Goal: Transaction & Acquisition: Purchase product/service

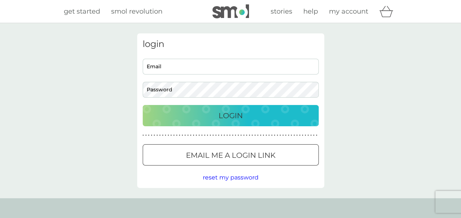
click at [177, 68] on input "Email" at bounding box center [231, 67] width 176 height 16
type input "[EMAIL_ADDRESS][DOMAIN_NAME]"
click at [143, 105] on button "Login" at bounding box center [231, 115] width 176 height 21
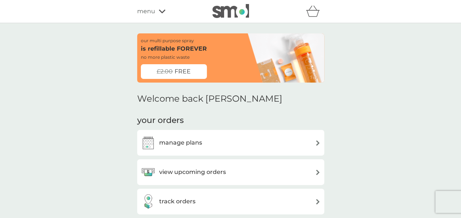
click at [235, 144] on div "manage plans" at bounding box center [231, 142] width 180 height 15
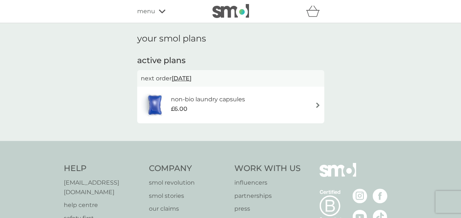
click at [292, 103] on div "non-bio laundry capsules £6.00" at bounding box center [231, 105] width 180 height 26
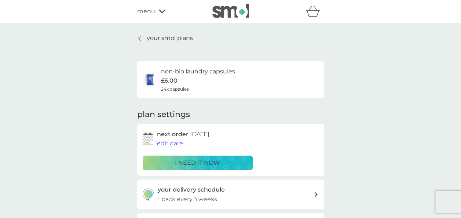
click at [218, 160] on p "i need it now" at bounding box center [197, 163] width 45 height 10
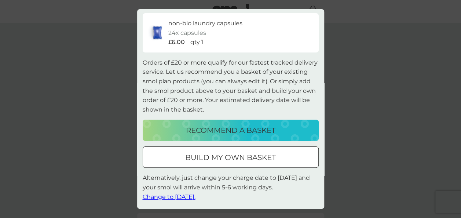
scroll to position [20, 0]
click at [193, 197] on span "Change to tomorrow." at bounding box center [169, 196] width 53 height 7
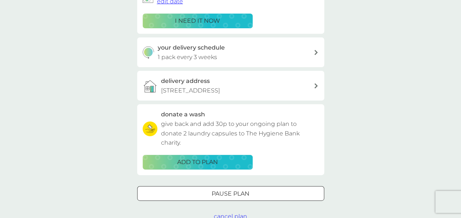
scroll to position [147, 0]
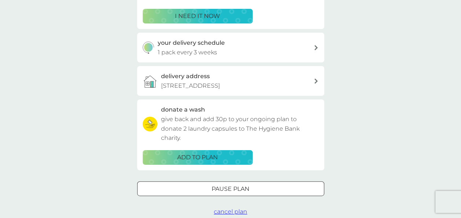
click at [197, 162] on p "ADD TO PLAN" at bounding box center [197, 158] width 41 height 10
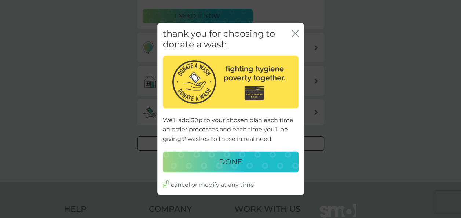
click at [197, 163] on div "DONE" at bounding box center [230, 162] width 121 height 12
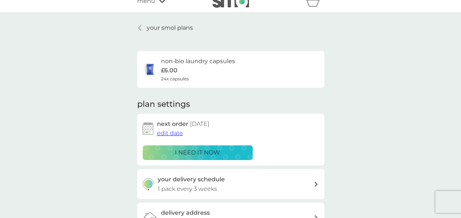
scroll to position [0, 0]
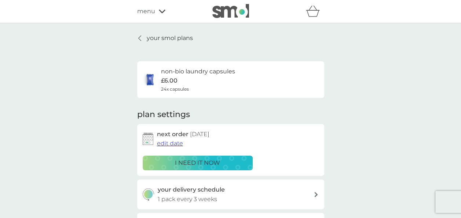
click at [158, 18] on div "refer a friend & you BOTH save smol impact smol shop your smol plans your upcom…" at bounding box center [230, 11] width 187 height 15
click at [160, 15] on div "menu" at bounding box center [168, 12] width 62 height 10
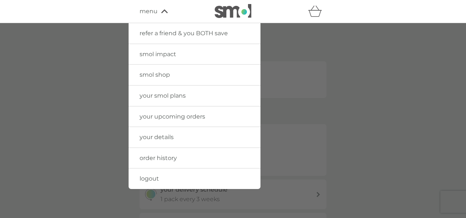
click at [195, 114] on span "your upcoming orders" at bounding box center [173, 116] width 66 height 7
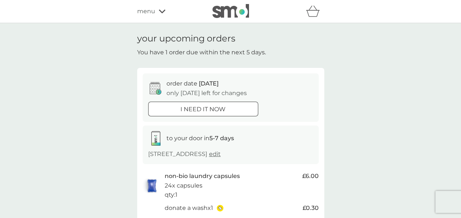
click at [160, 2] on div "refer a friend & you BOTH save smol impact smol shop your smol plans your upcom…" at bounding box center [230, 11] width 461 height 23
click at [160, 7] on div "menu" at bounding box center [168, 12] width 62 height 10
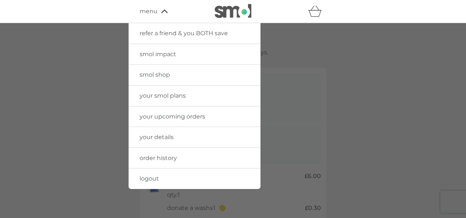
click at [208, 79] on link "smol shop" at bounding box center [195, 75] width 132 height 21
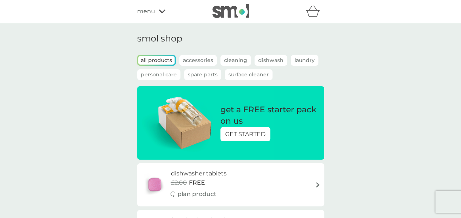
click at [207, 56] on p "Accessories" at bounding box center [197, 60] width 37 height 11
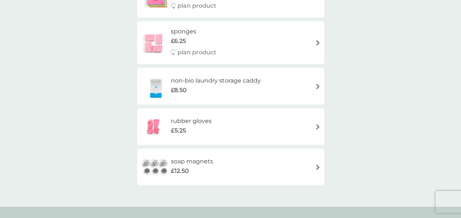
scroll to position [162, 0]
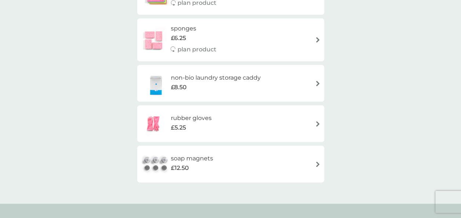
click at [177, 121] on h6 "rubber gloves" at bounding box center [191, 118] width 41 height 10
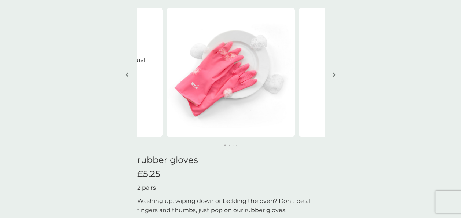
scroll to position [42, 0]
click at [335, 72] on button "button" at bounding box center [335, 75] width 6 height 37
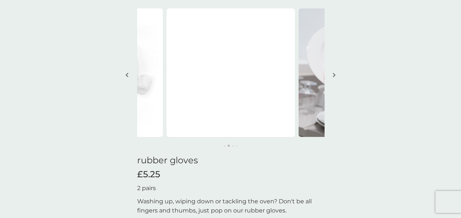
click at [335, 72] on button "button" at bounding box center [335, 75] width 6 height 37
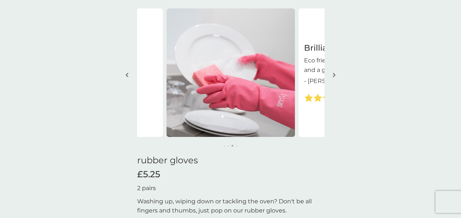
click at [335, 72] on button "button" at bounding box center [335, 75] width 6 height 37
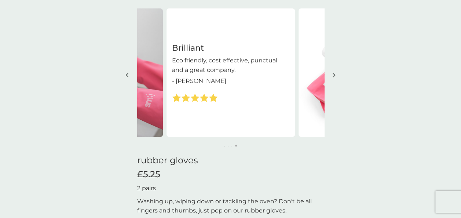
click at [335, 72] on button "button" at bounding box center [335, 75] width 6 height 37
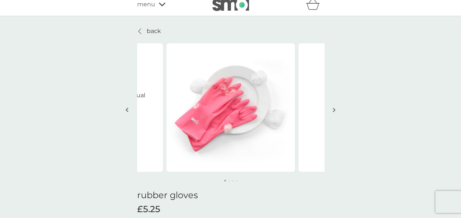
scroll to position [7, 0]
click at [333, 109] on img "button" at bounding box center [334, 110] width 3 height 6
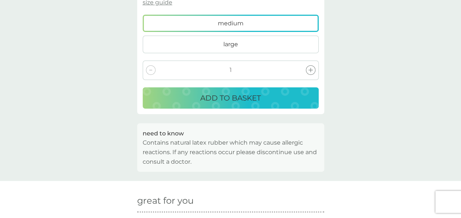
scroll to position [351, 0]
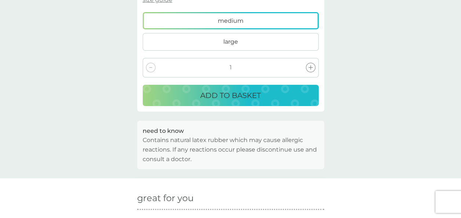
click at [279, 85] on button "ADD TO BASKET" at bounding box center [231, 95] width 176 height 21
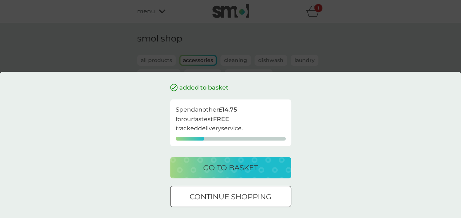
click at [238, 198] on div at bounding box center [230, 197] width 26 height 8
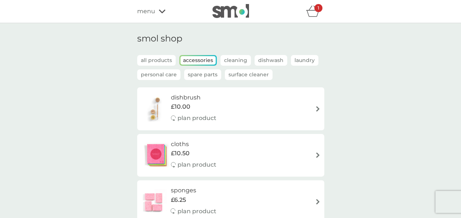
click at [241, 58] on p "Cleaning" at bounding box center [235, 60] width 30 height 11
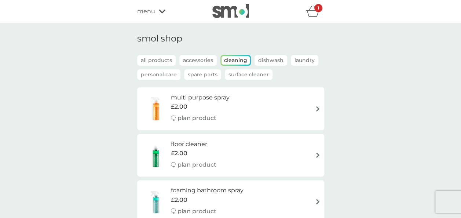
click at [267, 59] on p "Dishwash" at bounding box center [271, 60] width 33 height 11
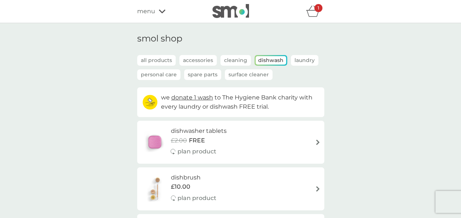
click at [296, 61] on p "Laundry" at bounding box center [305, 60] width 28 height 11
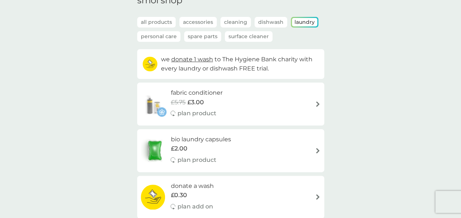
scroll to position [37, 0]
click at [163, 33] on p "Personal Care" at bounding box center [158, 37] width 43 height 11
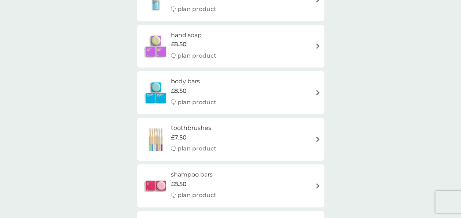
scroll to position [267, 0]
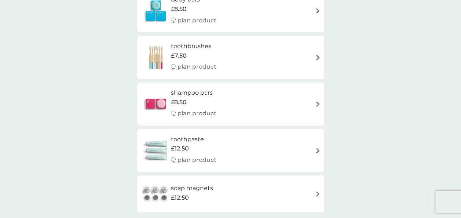
click at [246, 163] on div "toothpaste £12.50 plan product" at bounding box center [231, 151] width 180 height 32
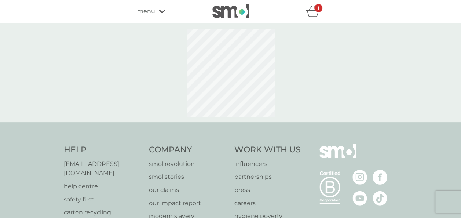
select select "91"
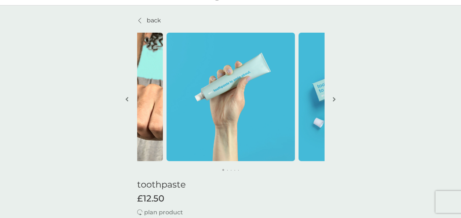
scroll to position [13, 0]
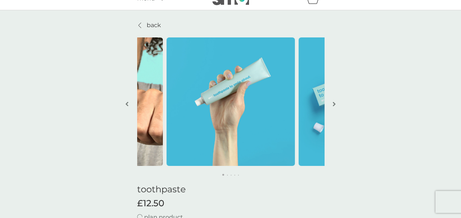
click at [336, 100] on button "button" at bounding box center [335, 104] width 6 height 37
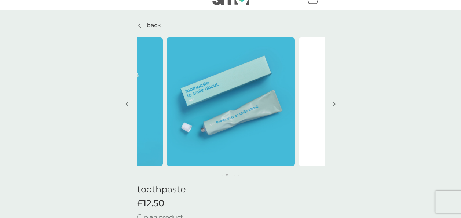
click at [336, 100] on button "button" at bounding box center [335, 104] width 6 height 37
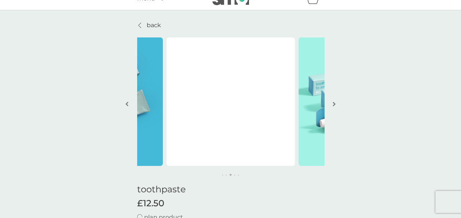
click at [336, 100] on button "button" at bounding box center [335, 104] width 6 height 37
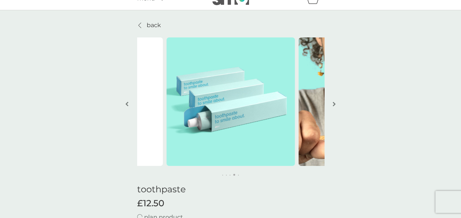
click at [336, 100] on button "button" at bounding box center [335, 104] width 6 height 37
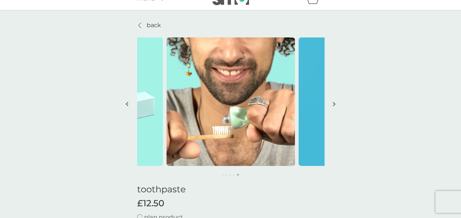
click at [336, 100] on button "button" at bounding box center [335, 104] width 6 height 37
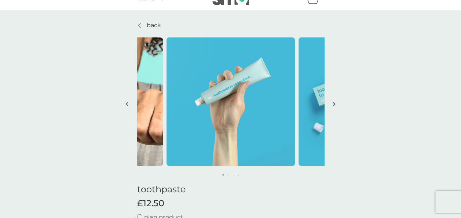
click at [336, 100] on button "button" at bounding box center [335, 104] width 6 height 37
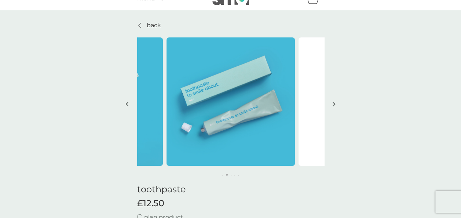
click at [336, 100] on button "button" at bounding box center [335, 104] width 6 height 37
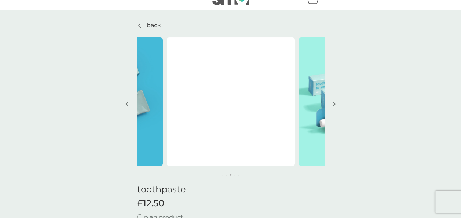
click at [336, 100] on button "button" at bounding box center [335, 104] width 6 height 37
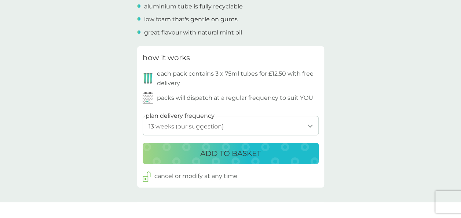
scroll to position [339, 0]
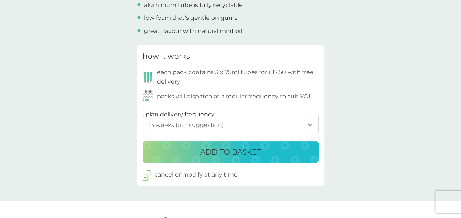
click at [300, 122] on select "1 week 2 weeks 3 weeks 4 weeks 5 weeks 6 weeks 7 weeks 8 weeks 9 weeks 10 weeks…" at bounding box center [231, 123] width 176 height 19
click at [366, 100] on div "back toothpaste £12.50 plan product No need to froth at the mouth. Our toothpas…" at bounding box center [230, 167] width 461 height 945
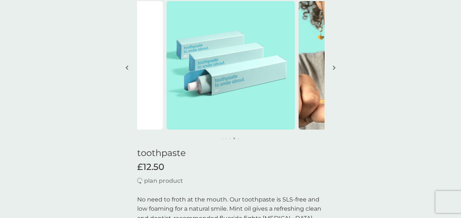
scroll to position [49, 0]
click at [333, 70] on img "button" at bounding box center [334, 68] width 3 height 6
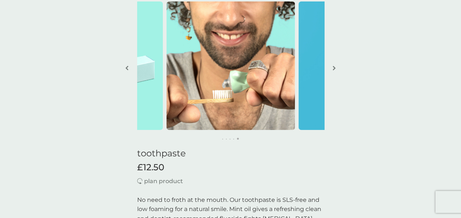
click at [333, 70] on img "button" at bounding box center [334, 68] width 3 height 6
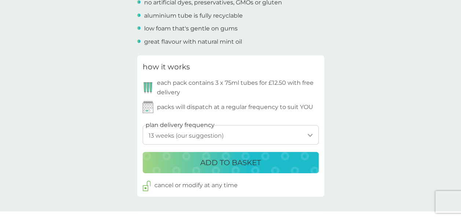
scroll to position [0, 0]
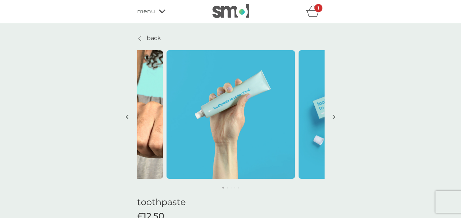
click at [150, 36] on p "back" at bounding box center [154, 38] width 14 height 10
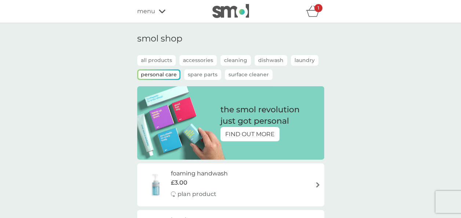
click at [194, 71] on p "Spare Parts" at bounding box center [202, 74] width 37 height 11
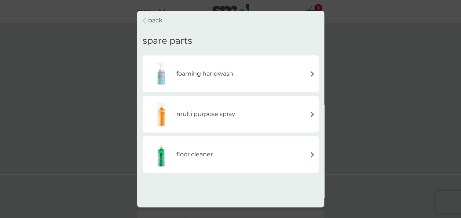
click at [147, 22] on div "back" at bounding box center [153, 21] width 20 height 10
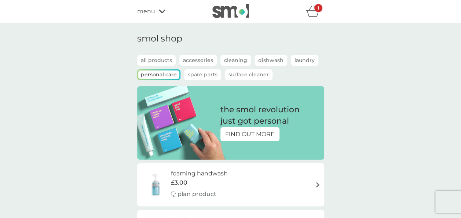
click at [236, 75] on p "Surface Cleaner" at bounding box center [249, 74] width 48 height 11
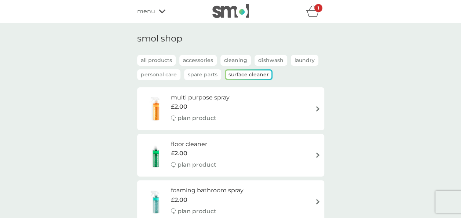
click at [311, 56] on p "Laundry" at bounding box center [305, 60] width 28 height 11
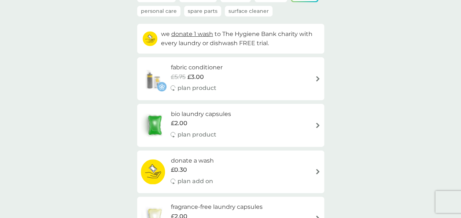
scroll to position [71, 0]
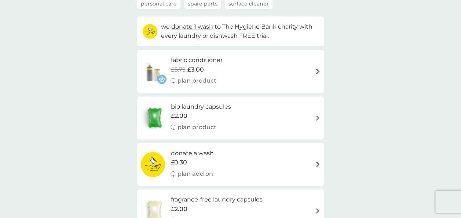
click at [234, 66] on div "fabric conditioner £5.75 £3.00 plan product" at bounding box center [231, 71] width 180 height 32
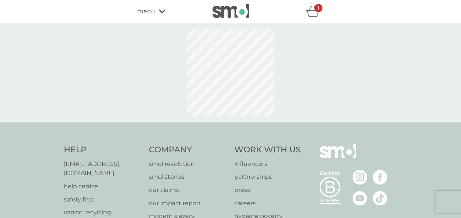
select select "182"
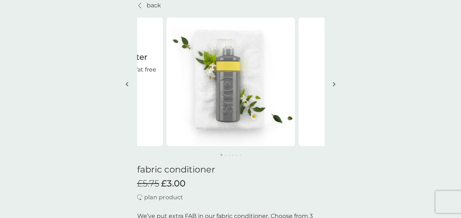
scroll to position [34, 0]
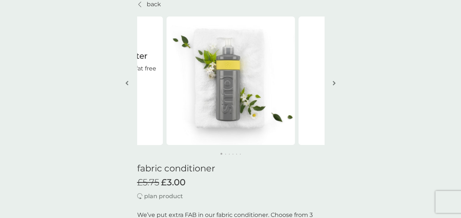
click at [334, 83] on img "button" at bounding box center [334, 83] width 3 height 6
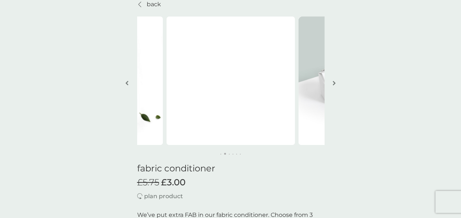
click at [334, 83] on img "button" at bounding box center [334, 83] width 3 height 6
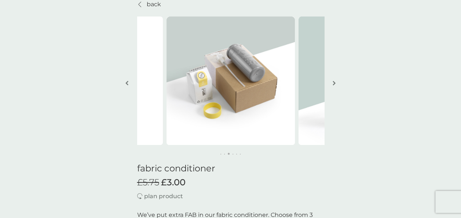
click at [334, 83] on img "button" at bounding box center [334, 83] width 3 height 6
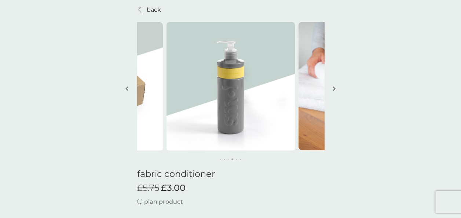
scroll to position [28, 0]
click at [333, 91] on img "button" at bounding box center [334, 89] width 3 height 6
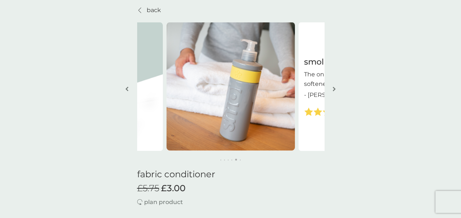
click at [333, 91] on img "button" at bounding box center [334, 89] width 3 height 6
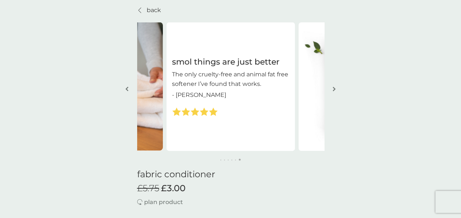
click at [333, 91] on img "button" at bounding box center [334, 89] width 3 height 6
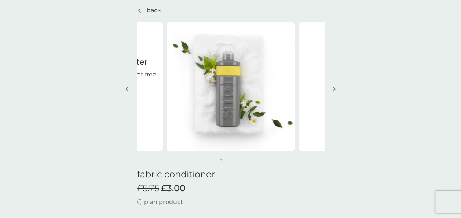
click at [333, 91] on img "button" at bounding box center [334, 89] width 3 height 6
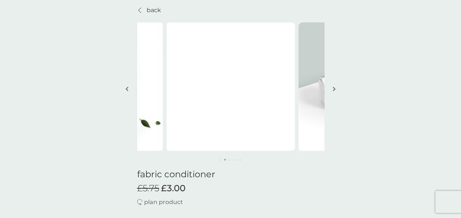
click at [333, 91] on img "button" at bounding box center [334, 89] width 3 height 6
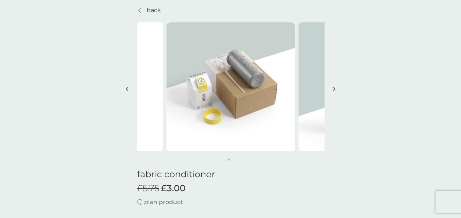
click at [333, 91] on img "button" at bounding box center [334, 89] width 3 height 6
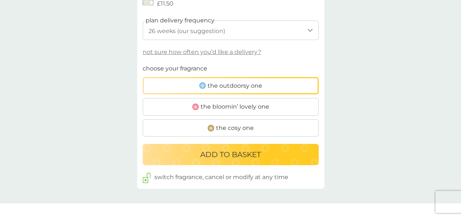
scroll to position [426, 0]
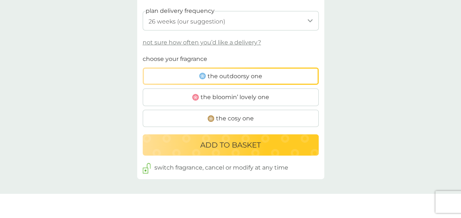
click at [275, 117] on label "the cosy one" at bounding box center [231, 119] width 176 height 18
click at [143, 54] on input "the cosy one" at bounding box center [143, 54] width 0 height 0
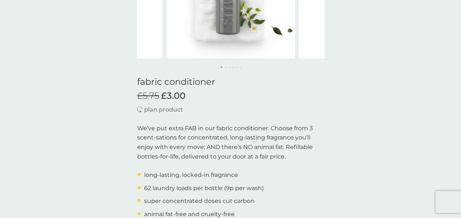
scroll to position [0, 0]
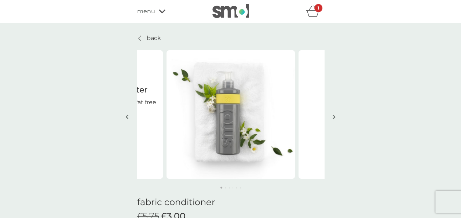
click at [159, 12] on icon at bounding box center [162, 11] width 7 height 4
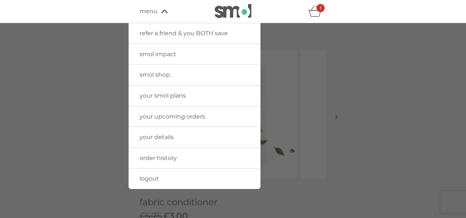
click at [228, 8] on img at bounding box center [233, 11] width 37 height 14
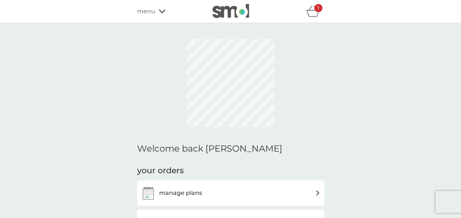
click at [308, 12] on icon "basket" at bounding box center [313, 11] width 14 height 11
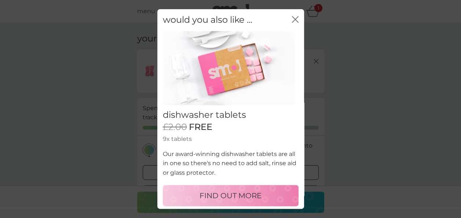
click at [285, 15] on div "would you also like ... close" at bounding box center [230, 20] width 147 height 22
click at [292, 18] on icon "close" at bounding box center [293, 20] width 3 height 6
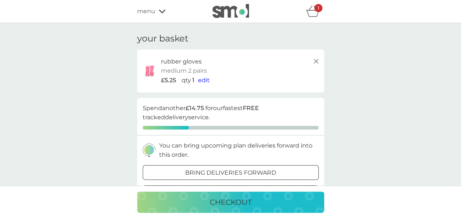
click at [315, 61] on line at bounding box center [316, 61] width 4 height 4
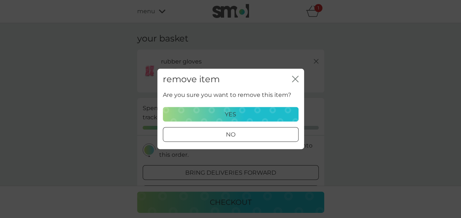
click at [244, 119] on button "yes" at bounding box center [231, 114] width 136 height 15
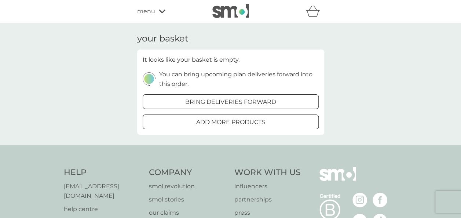
click at [240, 12] on img at bounding box center [230, 11] width 37 height 14
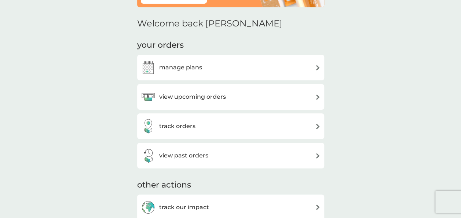
scroll to position [78, 0]
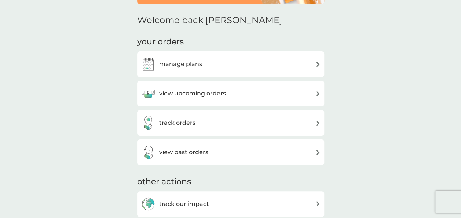
click at [258, 93] on div "view upcoming orders" at bounding box center [231, 93] width 180 height 15
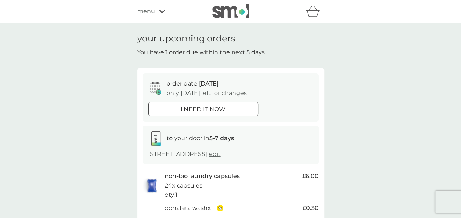
click at [161, 14] on div "menu" at bounding box center [168, 12] width 62 height 10
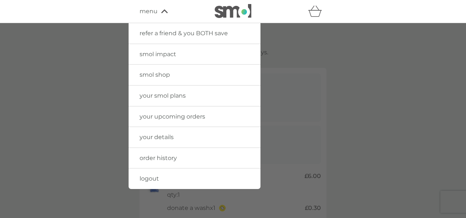
click at [154, 176] on span "logout" at bounding box center [149, 178] width 19 height 7
